Goal: Communication & Community: Answer question/provide support

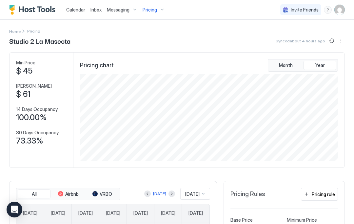
scroll to position [87, 259]
click at [78, 8] on span "Calendar" at bounding box center [75, 10] width 19 height 6
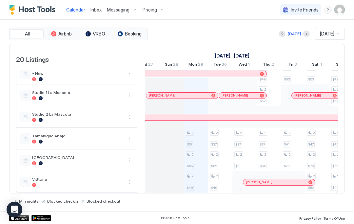
scroll to position [0, 333]
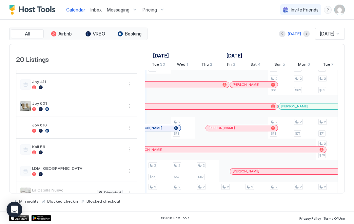
click at [165, 136] on div at bounding box center [158, 128] width 24 height 22
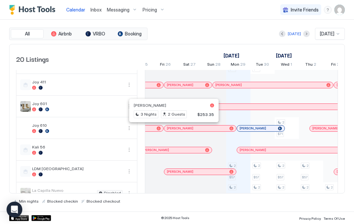
click at [171, 129] on div at bounding box center [171, 128] width 5 height 5
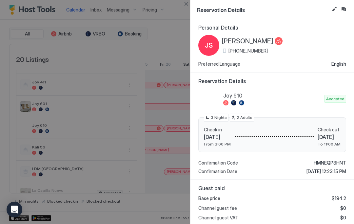
click at [337, 8] on button "Edit reservation" at bounding box center [334, 9] width 8 height 8
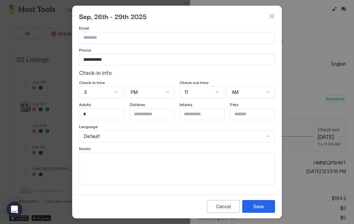
click at [218, 209] on div "Cancel" at bounding box center [223, 206] width 15 height 7
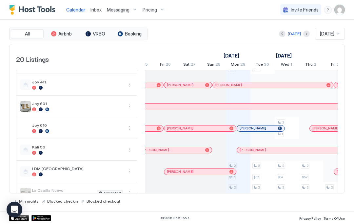
click at [175, 123] on div "[PERSON_NAME]" at bounding box center [189, 121] width 73 height 7
click at [178, 128] on div at bounding box center [175, 128] width 5 height 5
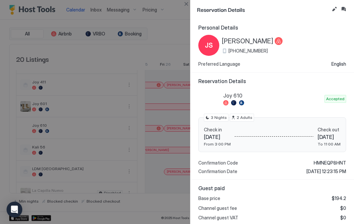
click at [347, 10] on button "Inbox" at bounding box center [344, 9] width 8 height 8
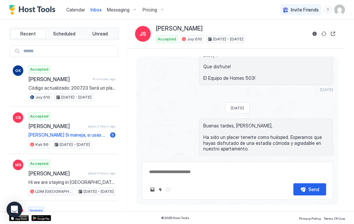
type textarea "*"
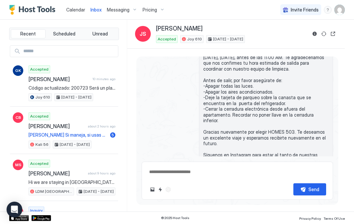
scroll to position [1277, 0]
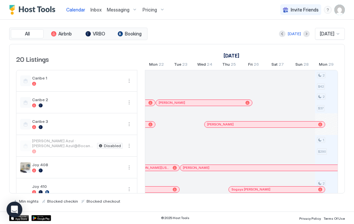
scroll to position [0, 188]
